Goal: Find contact information: Find contact information

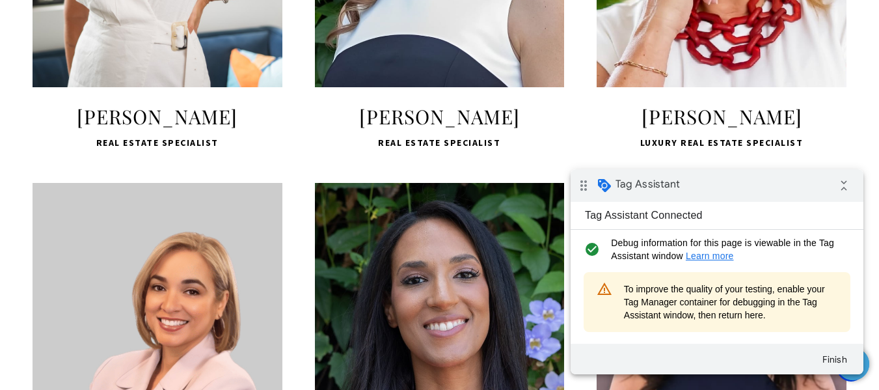
scroll to position [1172, 0]
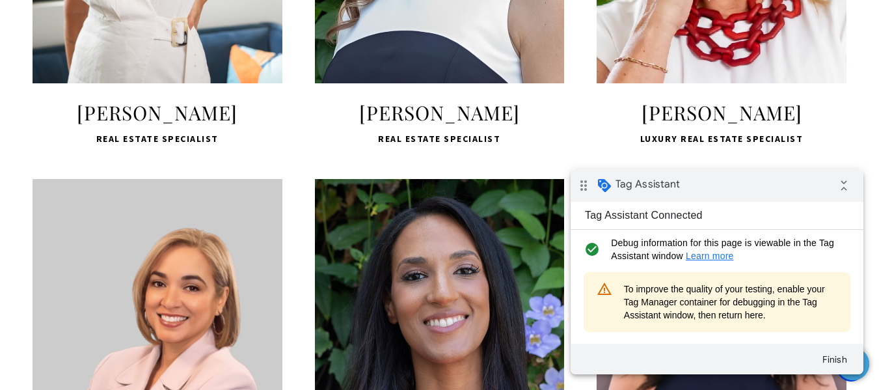
click at [416, 38] on span "LEARN MORE" at bounding box center [439, 19] width 173 height 38
